Goal: Transaction & Acquisition: Purchase product/service

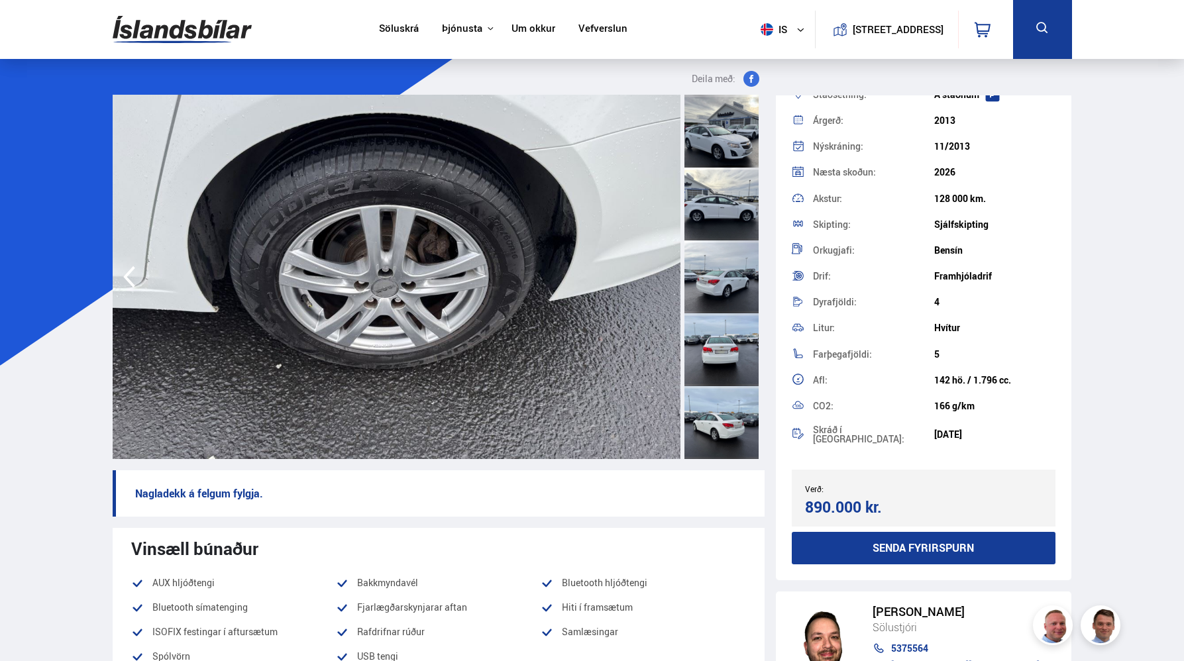
click at [729, 103] on div at bounding box center [721, 131] width 74 height 73
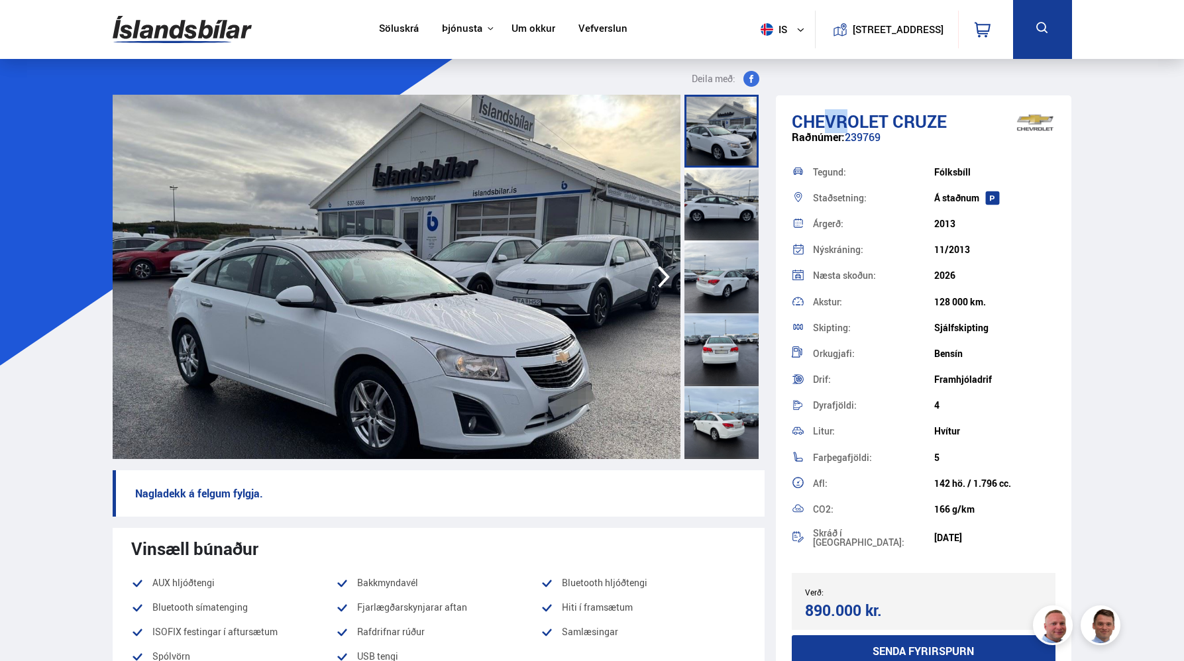
drag, startPoint x: 842, startPoint y: 123, endPoint x: 827, endPoint y: 122, distance: 14.6
click at [827, 122] on span "Chevrolet" at bounding box center [839, 121] width 97 height 24
click at [809, 123] on span "Chevrolet" at bounding box center [839, 121] width 97 height 24
drag, startPoint x: 791, startPoint y: 122, endPoint x: 886, endPoint y: 115, distance: 95.6
click at [886, 115] on span "Chevrolet" at bounding box center [839, 121] width 97 height 24
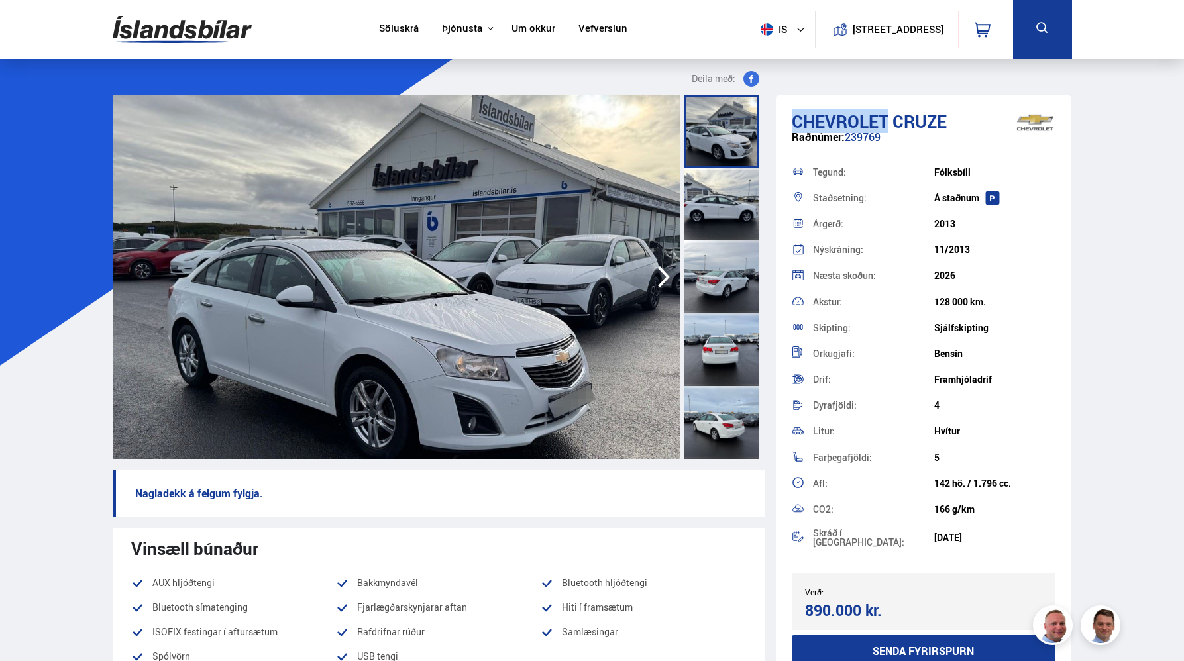
copy span "Chevrolet"
click at [845, 139] on div "Raðnúmer: 239769" at bounding box center [923, 144] width 264 height 26
drag, startPoint x: 845, startPoint y: 139, endPoint x: 882, endPoint y: 139, distance: 36.4
click at [882, 139] on div "Raðnúmer: 239769" at bounding box center [923, 144] width 264 height 26
copy div "239769"
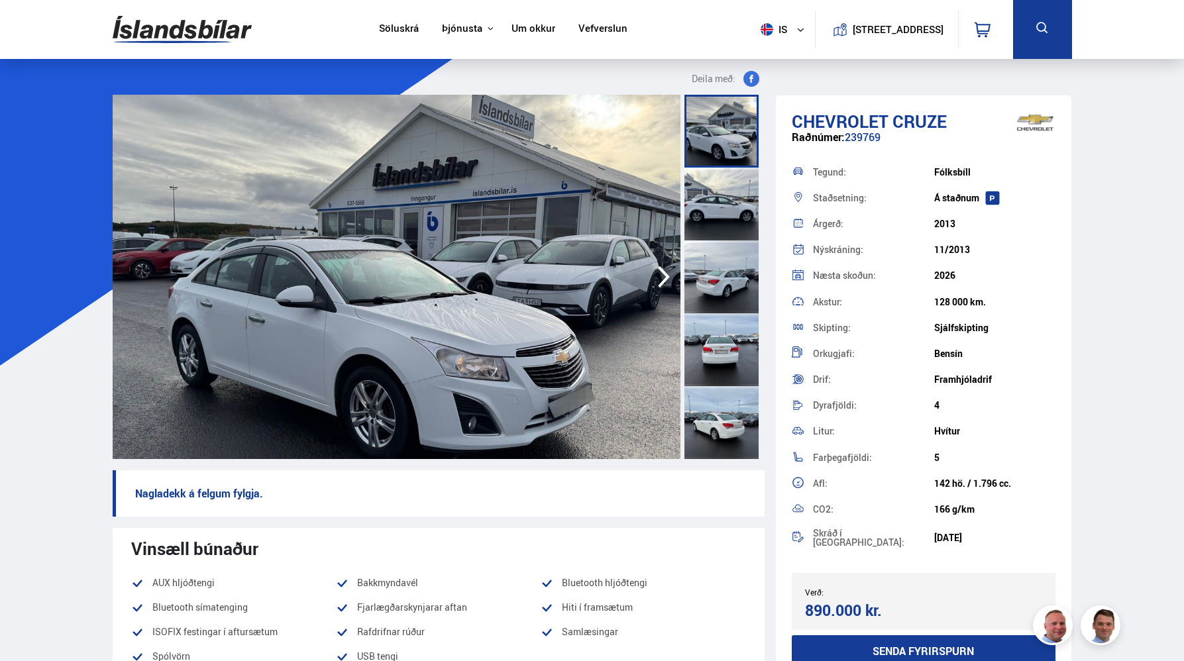
click at [897, 119] on span "Cruze" at bounding box center [919, 121] width 54 height 24
drag, startPoint x: 892, startPoint y: 121, endPoint x: 944, endPoint y: 123, distance: 51.7
click at [944, 123] on span "Cruze" at bounding box center [919, 121] width 54 height 24
copy span "Cruze"
drag, startPoint x: 804, startPoint y: 605, endPoint x: 884, endPoint y: 609, distance: 80.3
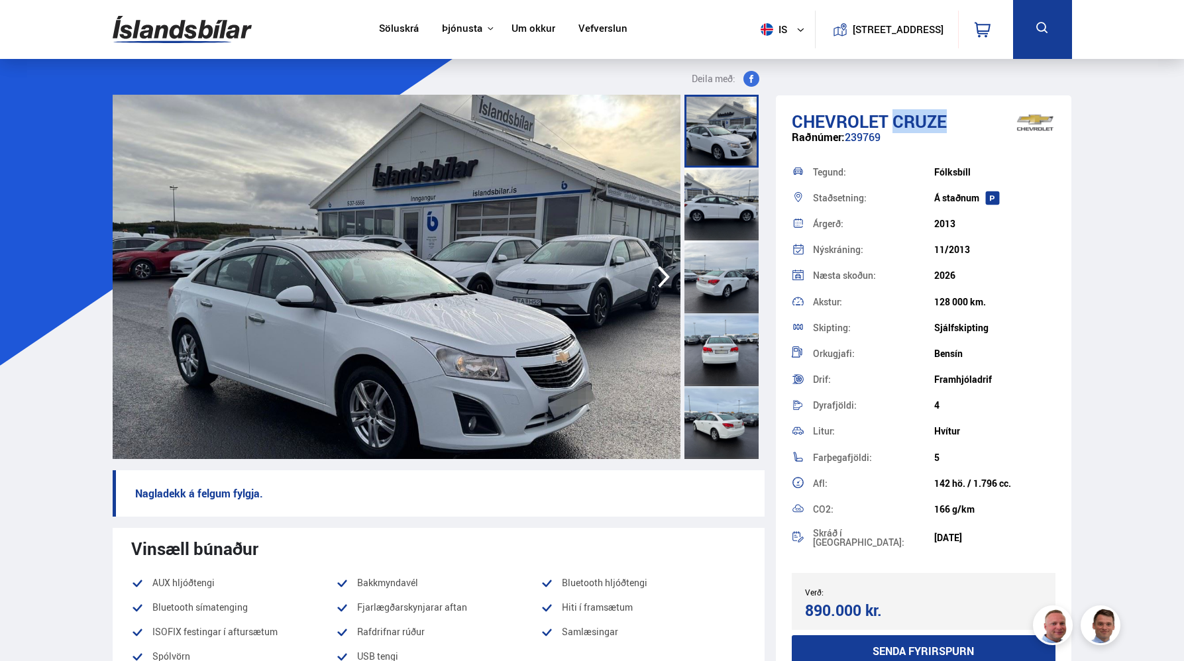
click at [884, 609] on div "890.000 kr." at bounding box center [862, 610] width 115 height 18
copy div "890.000 kr."
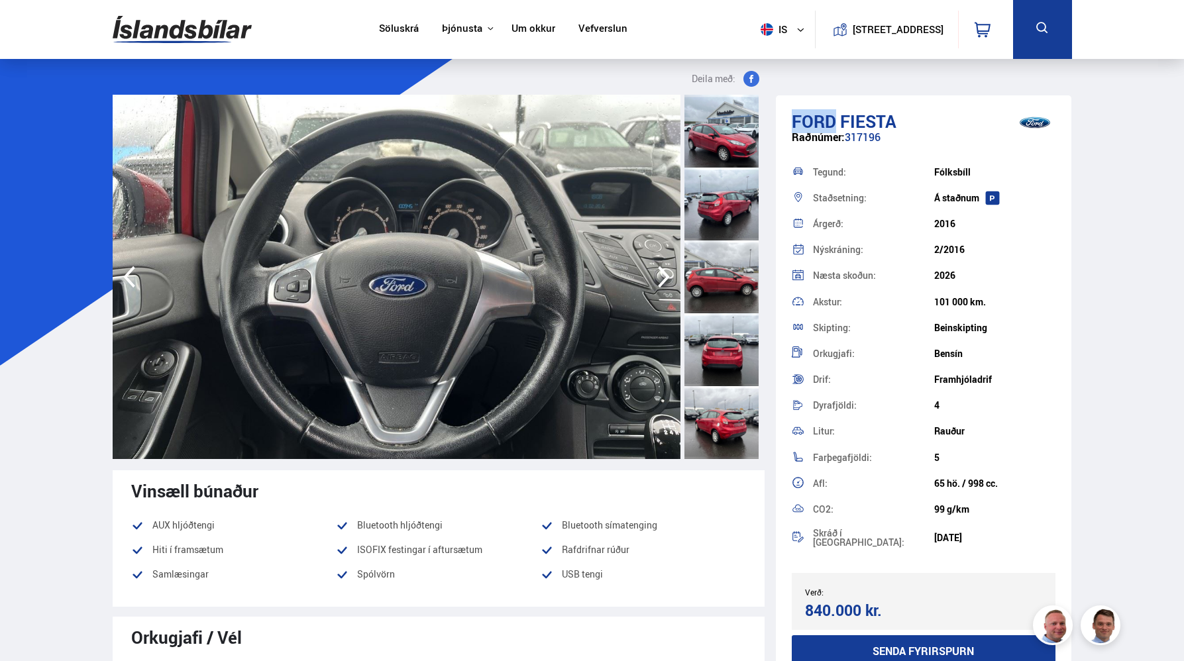
drag, startPoint x: 793, startPoint y: 123, endPoint x: 833, endPoint y: 125, distance: 39.8
click at [833, 125] on span "Ford" at bounding box center [813, 121] width 44 height 24
copy span "Ford"
click at [857, 121] on span "Fiesta" at bounding box center [868, 121] width 56 height 24
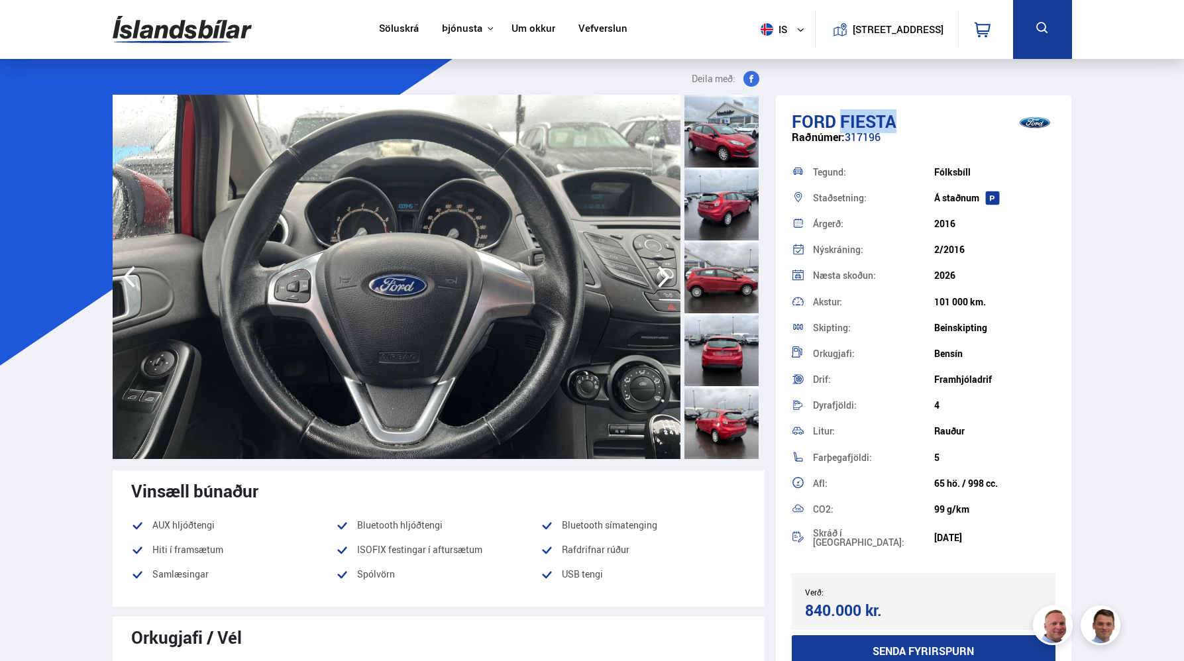
copy span "Fiesta"
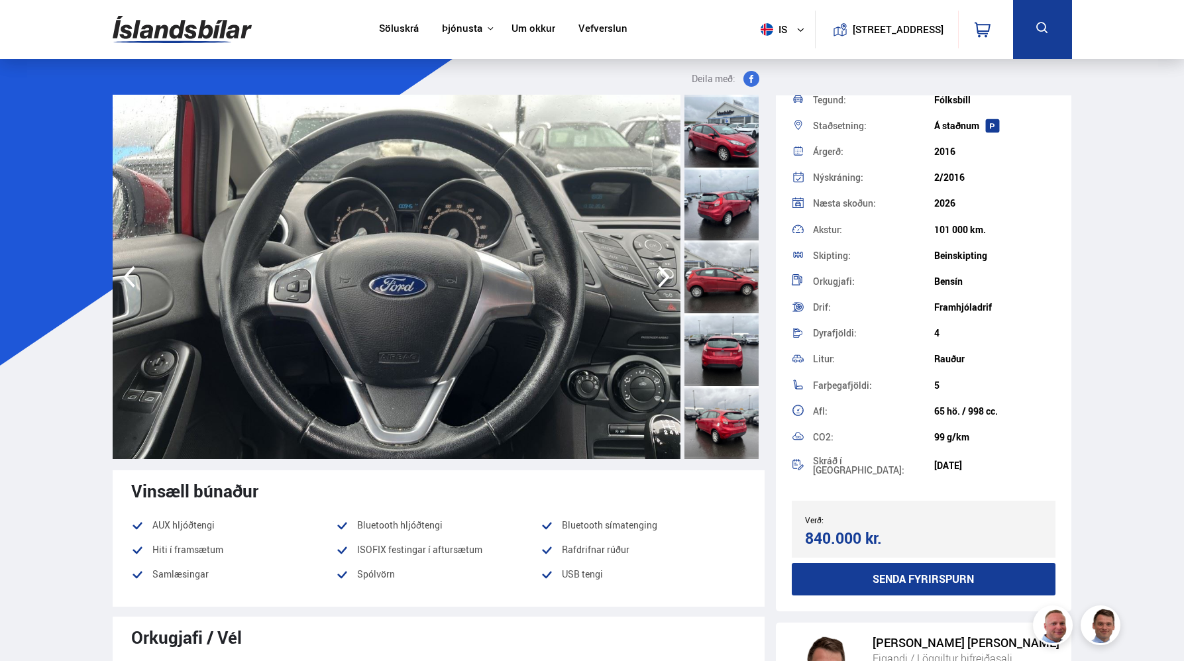
click at [185, 27] on img at bounding box center [182, 29] width 139 height 43
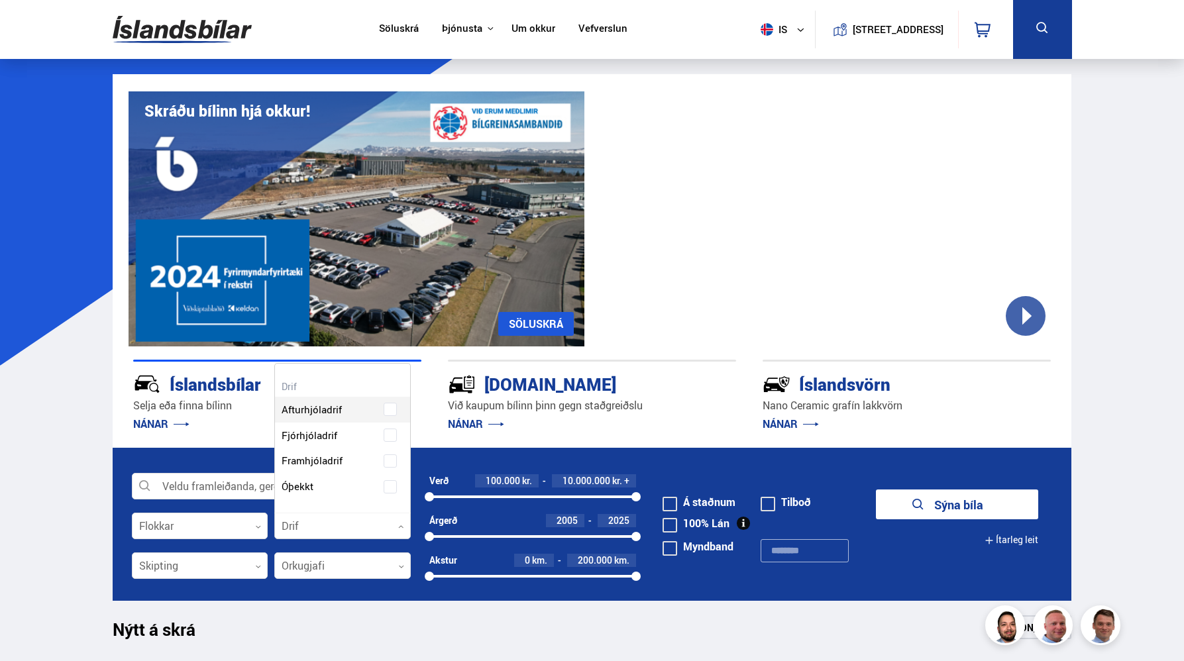
click at [358, 518] on div at bounding box center [342, 526] width 136 height 26
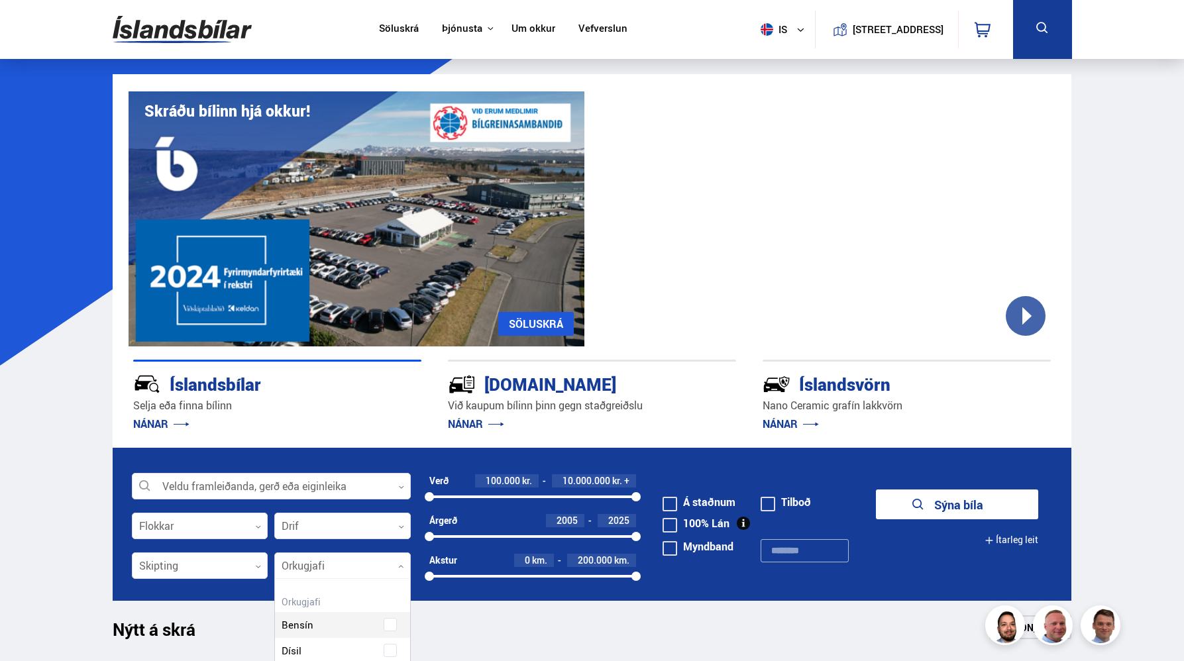
click at [344, 558] on div at bounding box center [342, 566] width 136 height 26
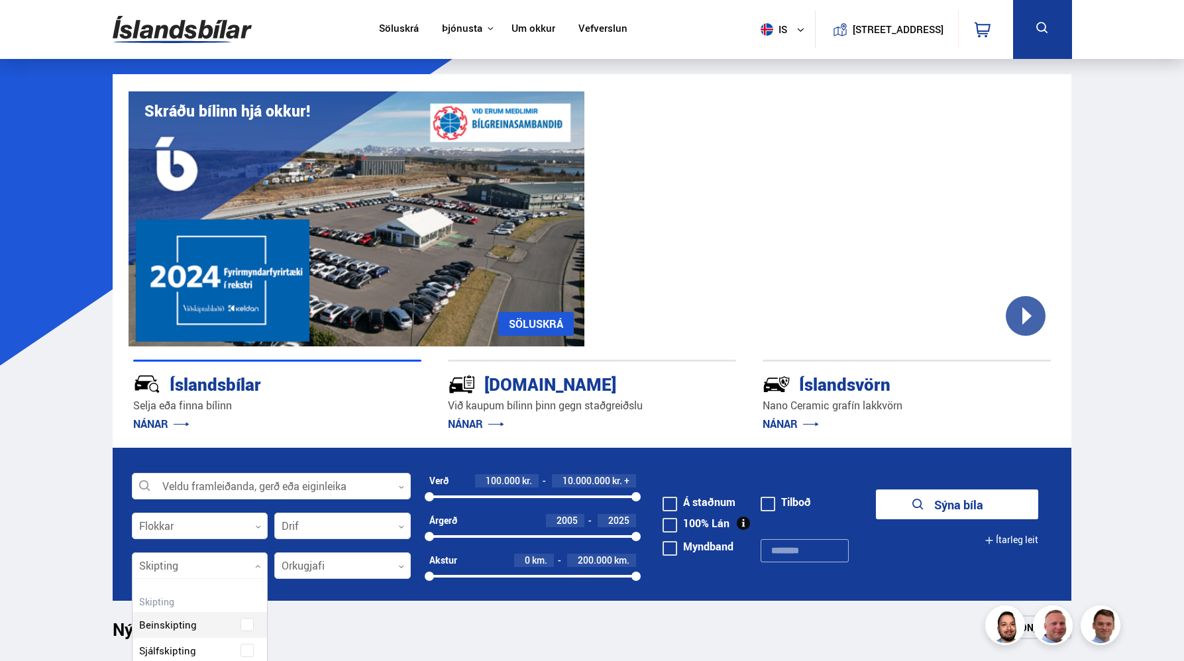
click at [215, 556] on div at bounding box center [200, 566] width 136 height 26
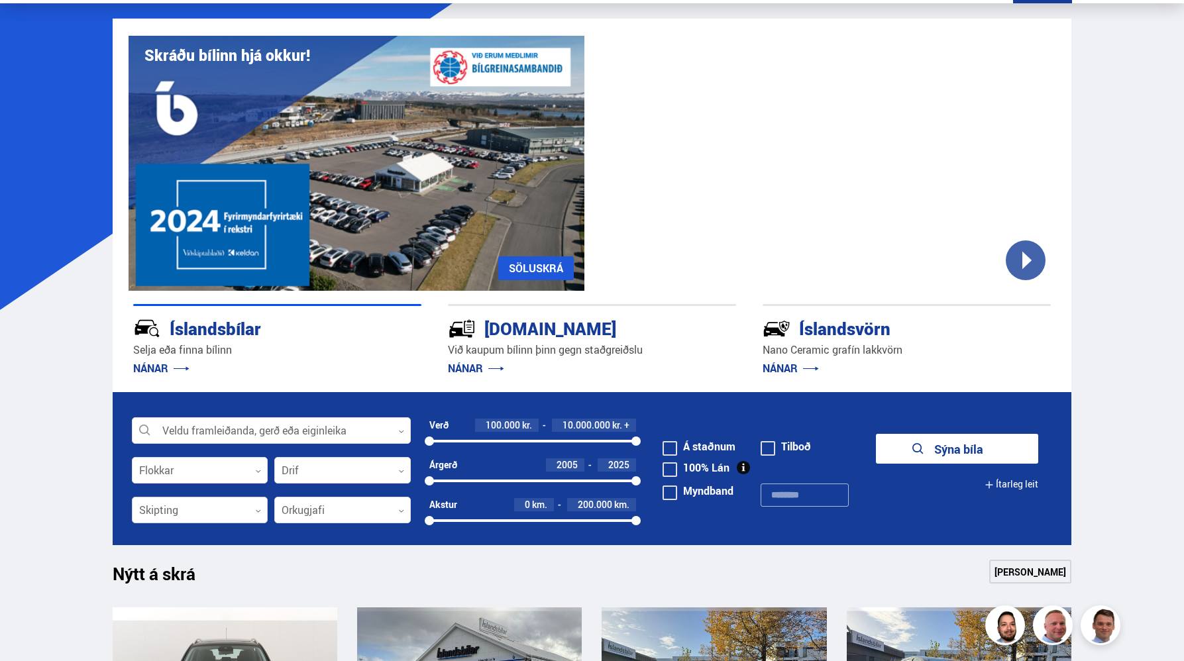
scroll to position [60, 0]
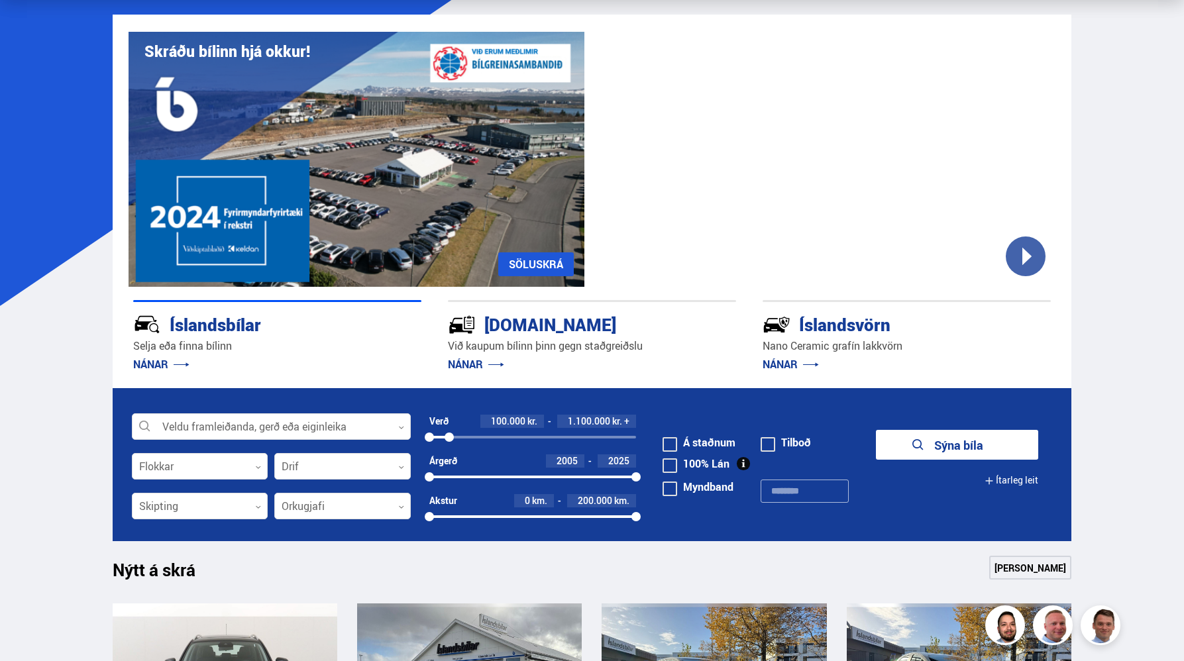
drag, startPoint x: 631, startPoint y: 436, endPoint x: 450, endPoint y: 436, distance: 181.5
click at [450, 436] on div at bounding box center [448, 436] width 9 height 9
click at [551, 424] on div "100.000 kr." at bounding box center [519, 421] width 64 height 13
click at [551, 423] on div "100.000 kr." at bounding box center [519, 421] width 64 height 13
drag, startPoint x: 638, startPoint y: 515, endPoint x: 580, endPoint y: 514, distance: 57.6
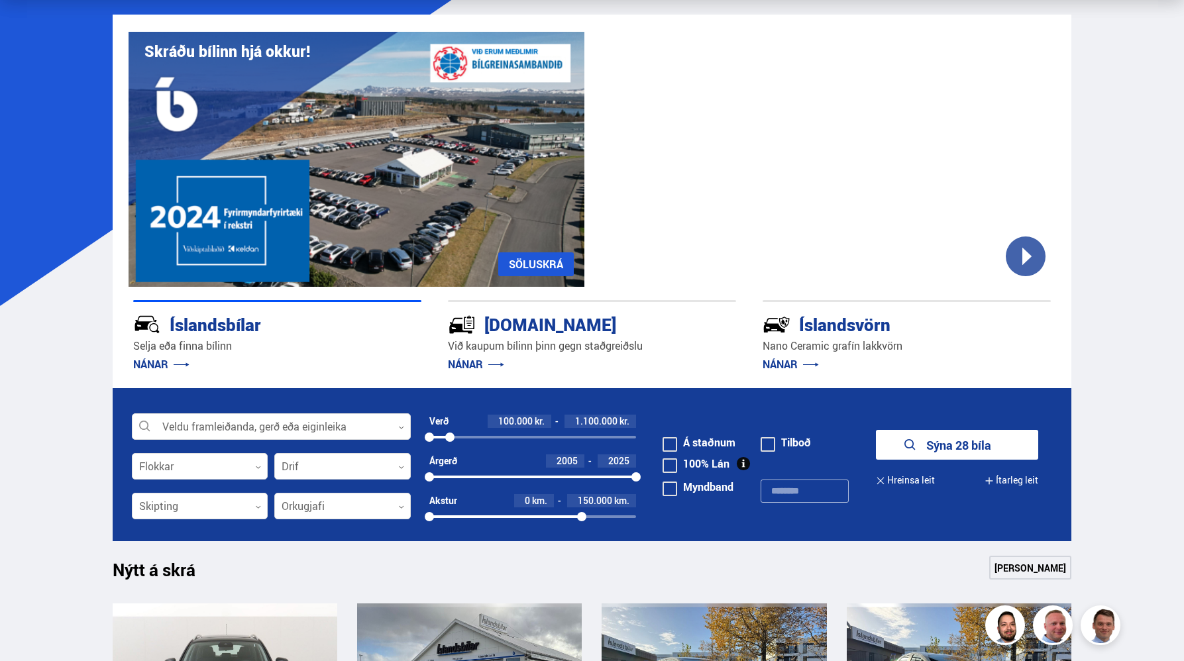
click at [580, 514] on div at bounding box center [581, 516] width 9 height 9
click at [938, 447] on button "Sýna 15 bíla" at bounding box center [957, 445] width 162 height 30
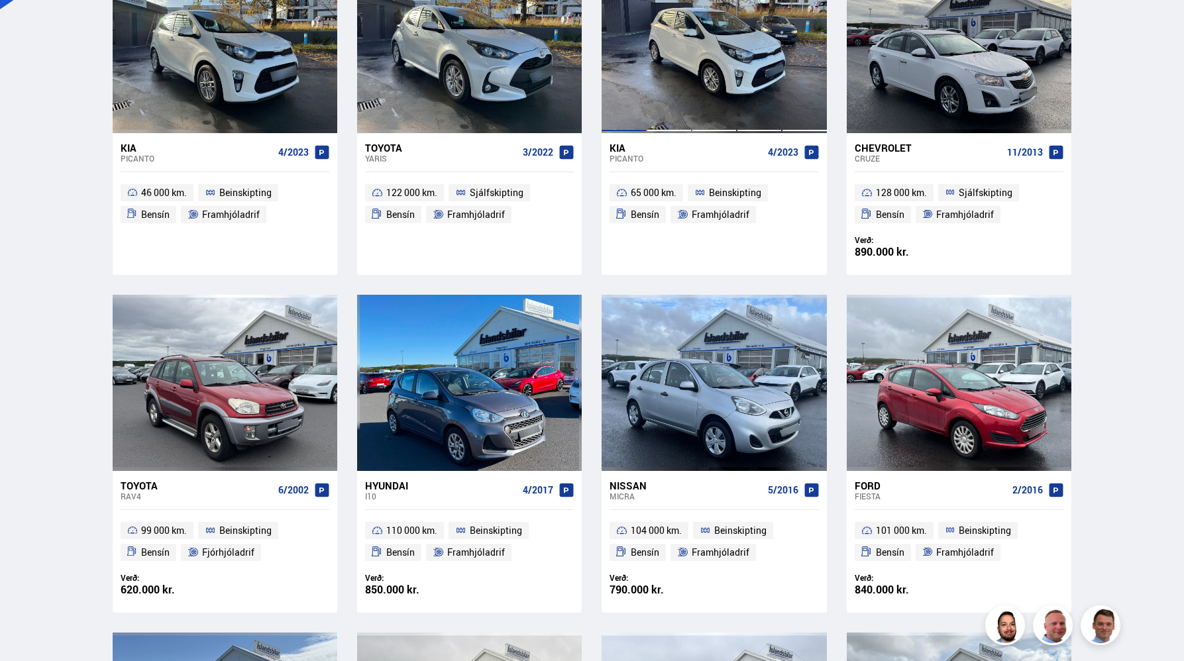
scroll to position [358, 0]
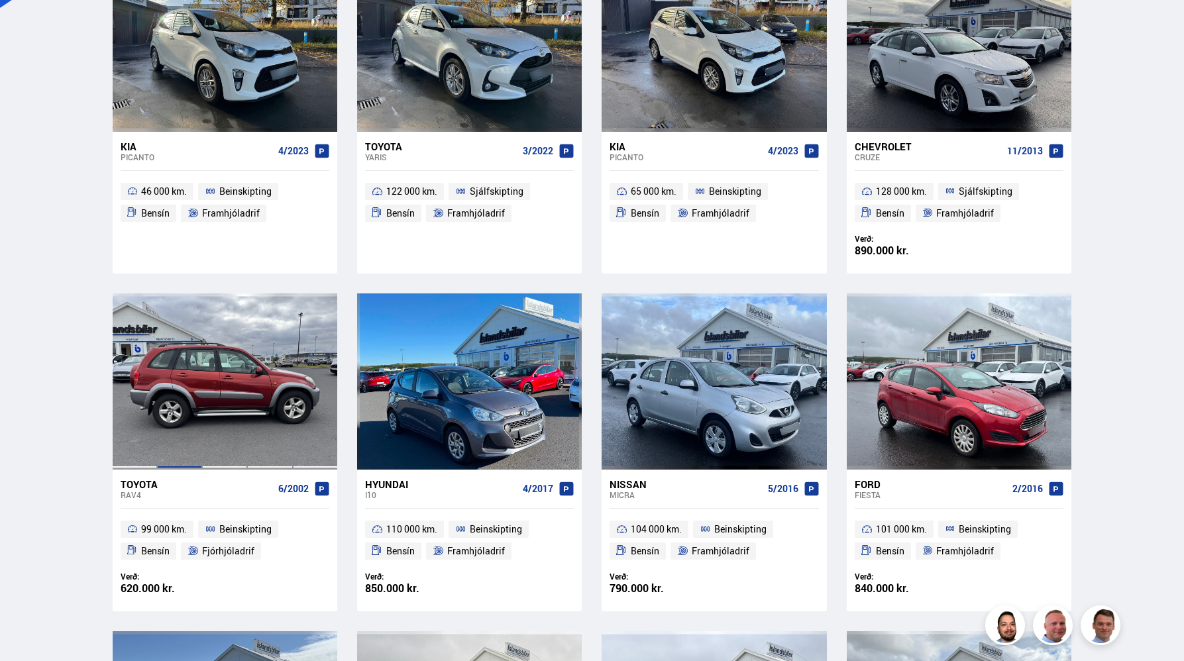
click at [175, 423] on div at bounding box center [179, 381] width 45 height 176
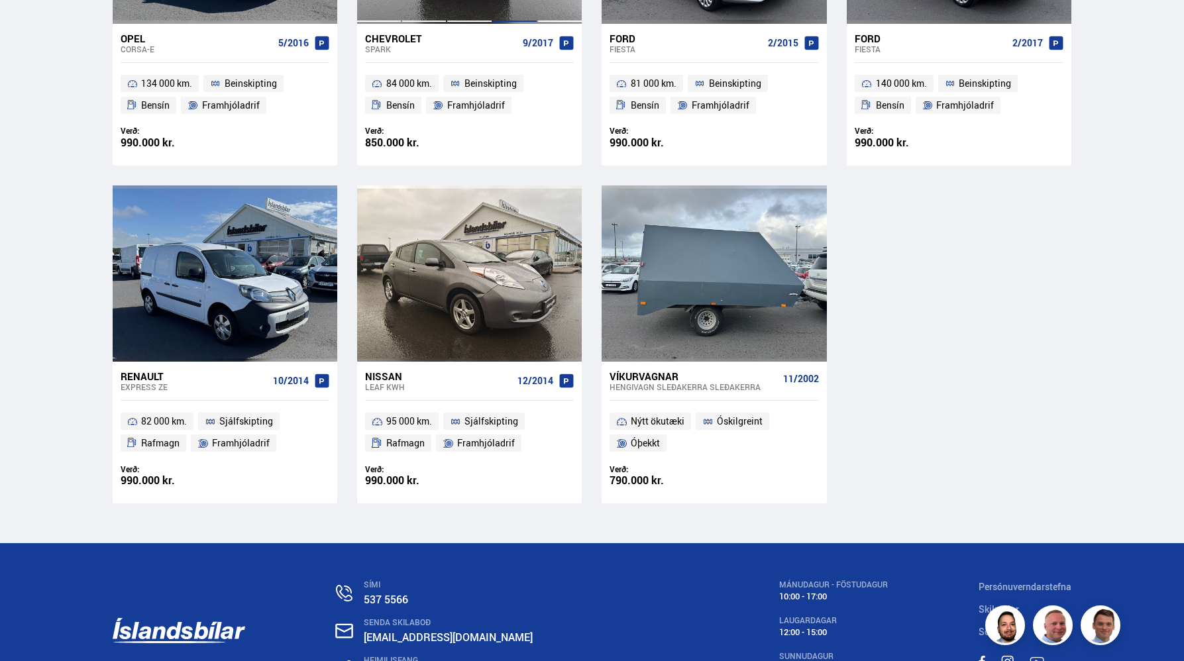
scroll to position [1154, 0]
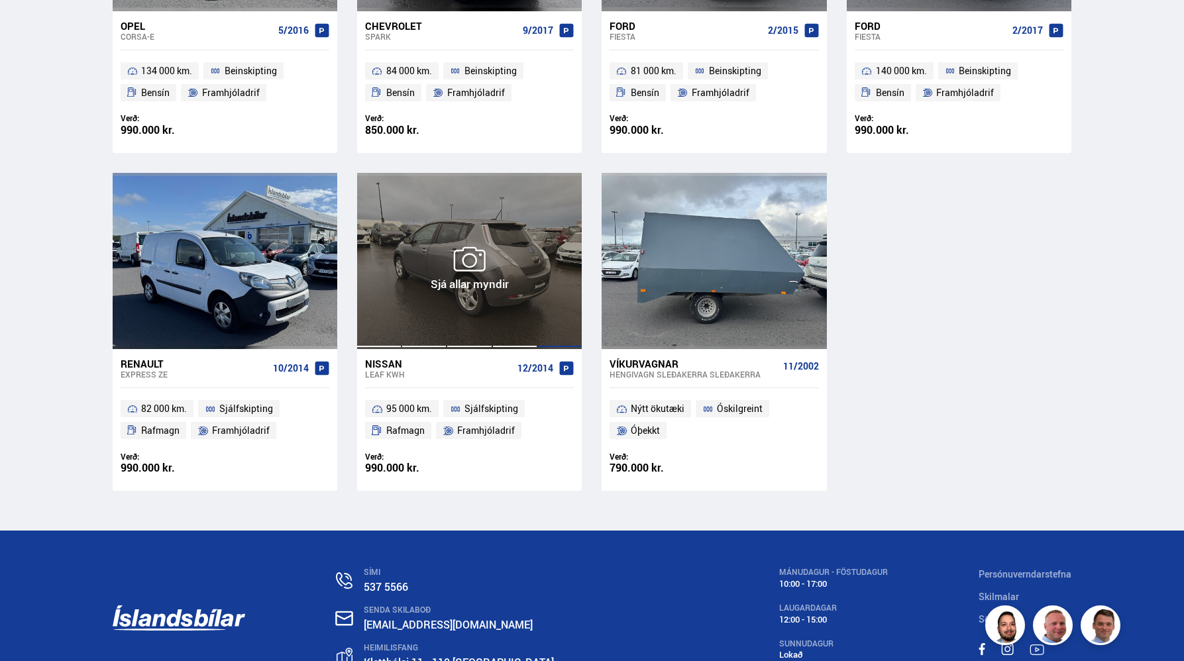
click at [543, 276] on div at bounding box center [559, 261] width 45 height 176
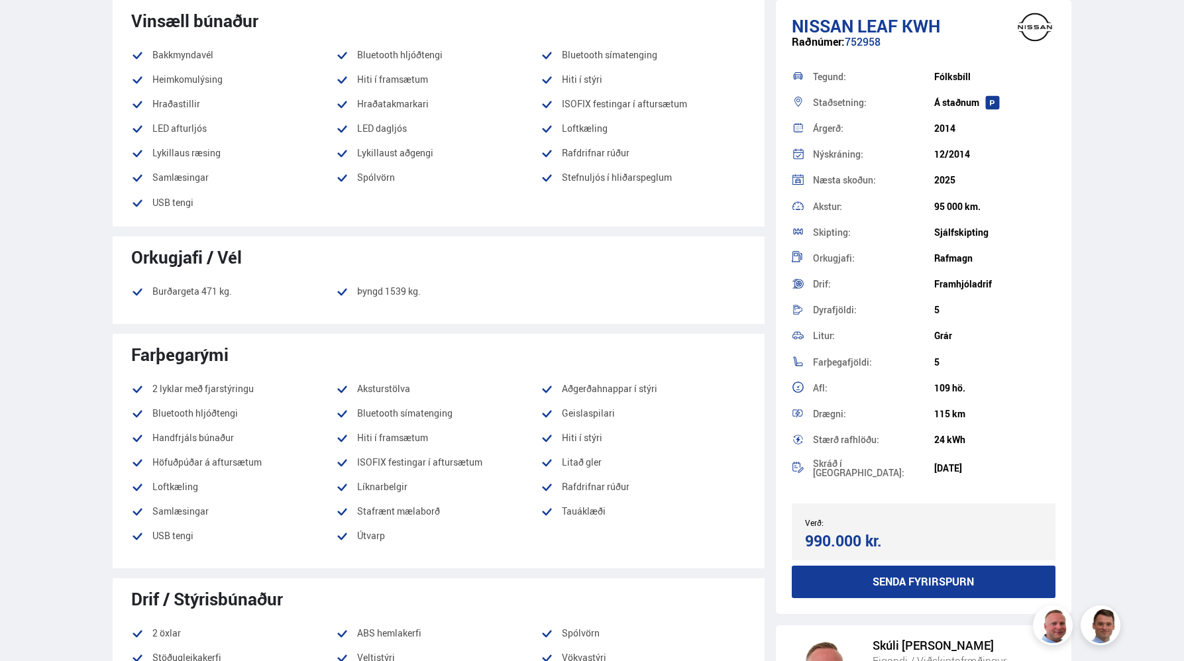
scroll to position [472, 0]
